Goal: Information Seeking & Learning: Learn about a topic

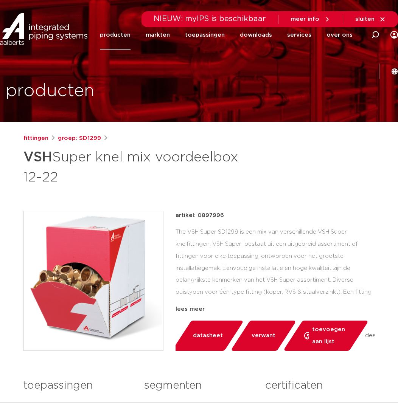
click at [69, 179] on h1 "VSH Super knel mix voordeelbox 12-22" at bounding box center [138, 166] width 231 height 41
drag, startPoint x: 56, startPoint y: 180, endPoint x: 19, endPoint y: 158, distance: 42.5
click at [19, 158] on div "fittingen groep: SD1299 VSH Super knel mix voordeelbox 12-22" at bounding box center [198, 310] width 363 height 353
copy h1 "VSH Super knel mix voordeelbox 12-22"
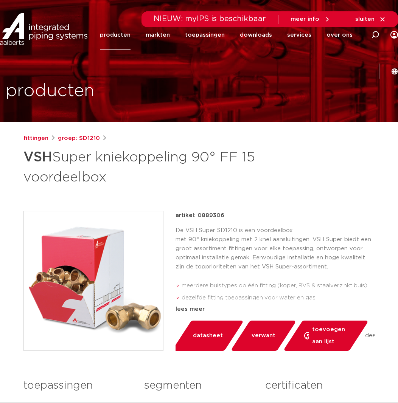
drag, startPoint x: 125, startPoint y: 182, endPoint x: 57, endPoint y: 158, distance: 72.2
click at [57, 158] on h1 "VSH Super kniekoppeling 90° FF 15 voordeelbox" at bounding box center [138, 166] width 231 height 41
copy h1 "Super kniekoppeling 90° FF 15 voordeelbox"
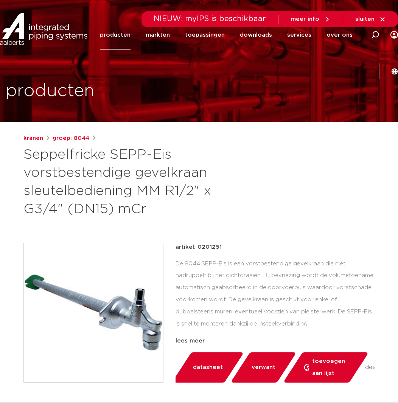
drag, startPoint x: 115, startPoint y: 215, endPoint x: 14, endPoint y: 151, distance: 119.2
copy h1 "Seppelfricke SEPP-Eis vorstbestendige gevelkraan sleutelbediening MM R1/2" x G3…"
